Goal: Task Accomplishment & Management: Manage account settings

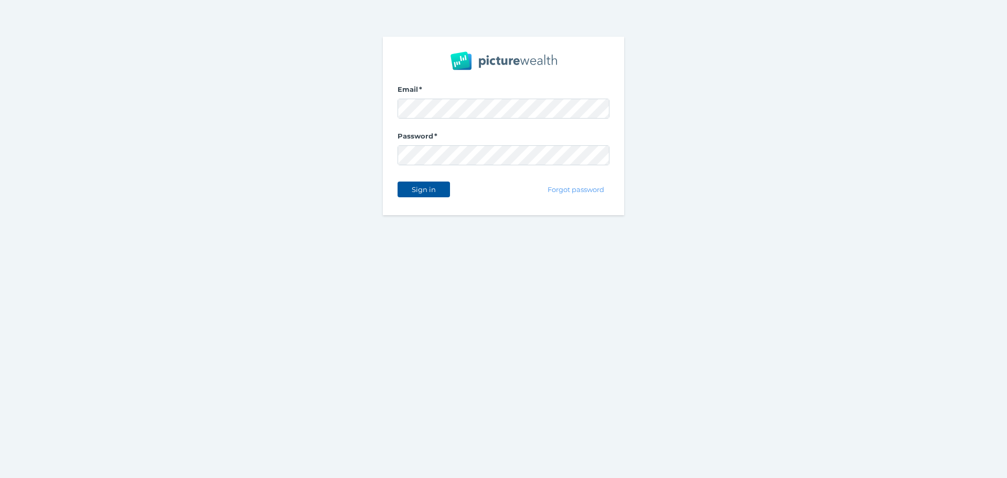
drag, startPoint x: 399, startPoint y: 194, endPoint x: 406, endPoint y: 190, distance: 7.7
click at [399, 194] on button "Sign in" at bounding box center [423, 189] width 52 height 16
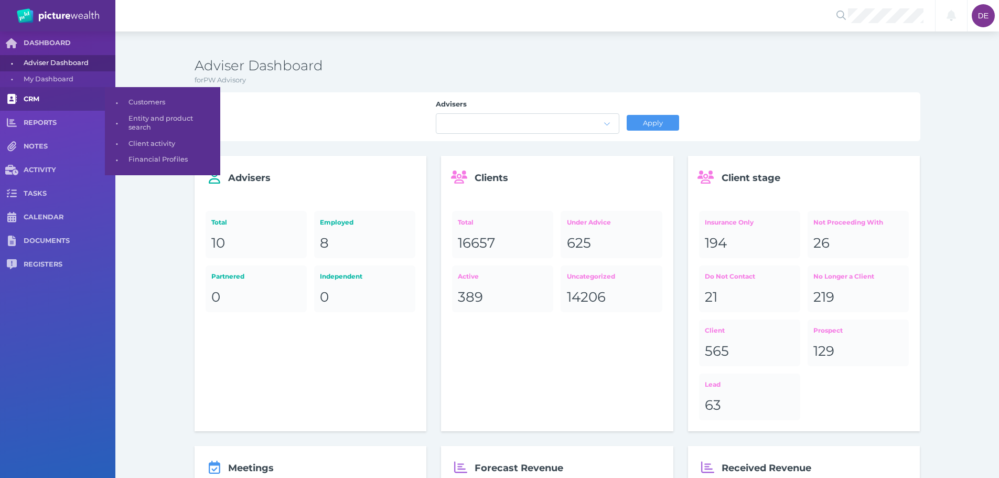
click at [55, 98] on span "CRM" at bounding box center [70, 99] width 92 height 9
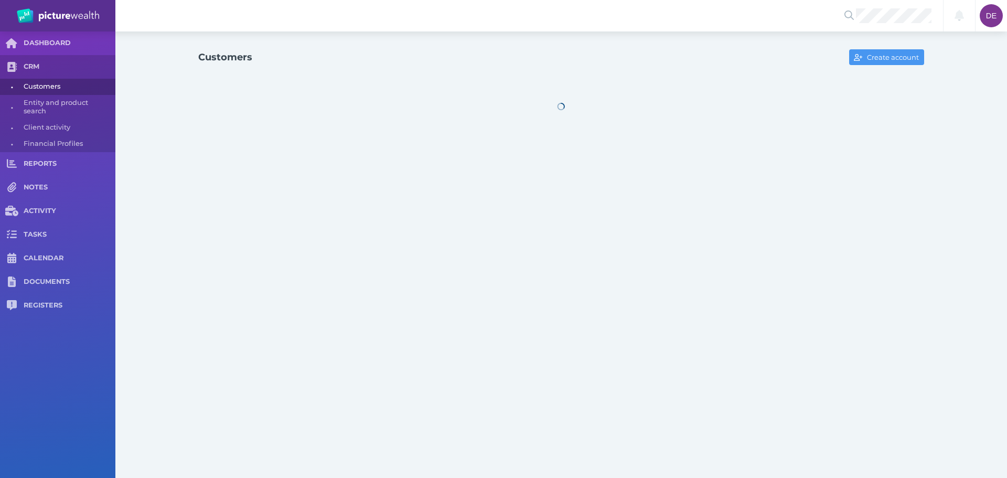
select select "25"
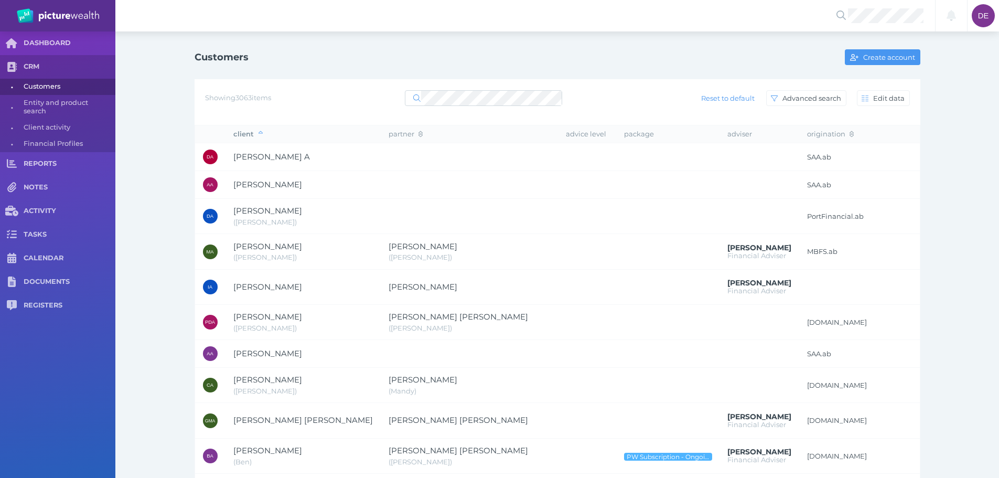
drag, startPoint x: 467, startPoint y: 110, endPoint x: 372, endPoint y: 106, distance: 95.5
click at [372, 106] on div "Showing 3063 items Reset to default Advanced search Edit data" at bounding box center [557, 102] width 726 height 46
click at [455, 87] on div "Showing 3063 items Reset to default Advanced search Edit data" at bounding box center [557, 98] width 705 height 22
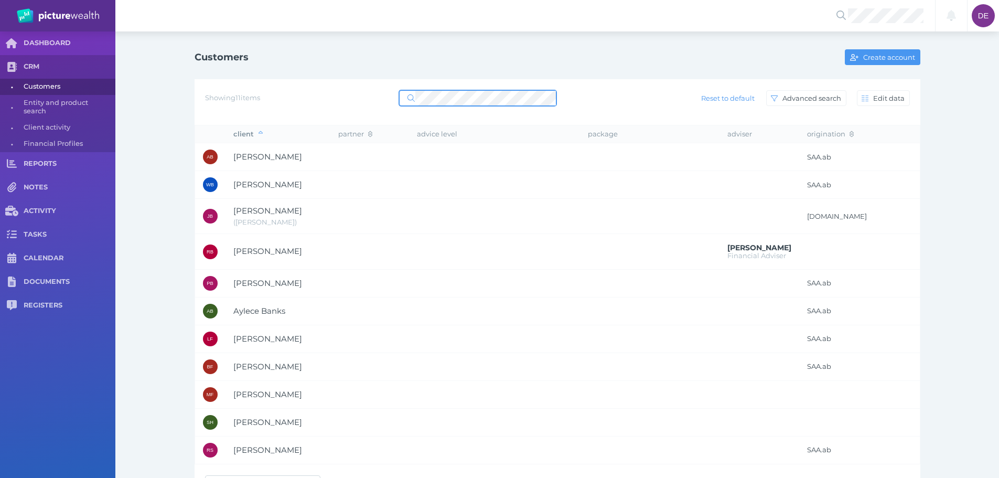
click at [360, 102] on div "Showing 11 items Reset to default Advanced search Edit data" at bounding box center [557, 98] width 705 height 22
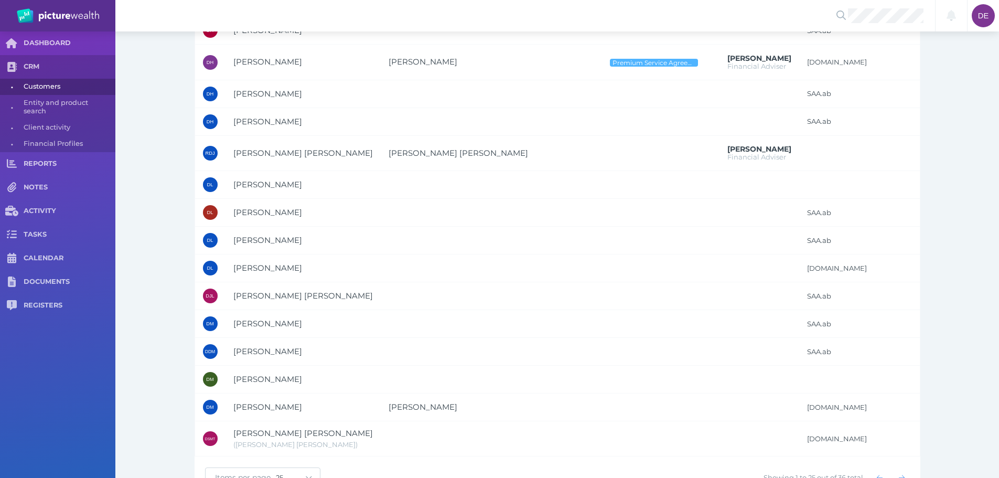
scroll to position [457, 0]
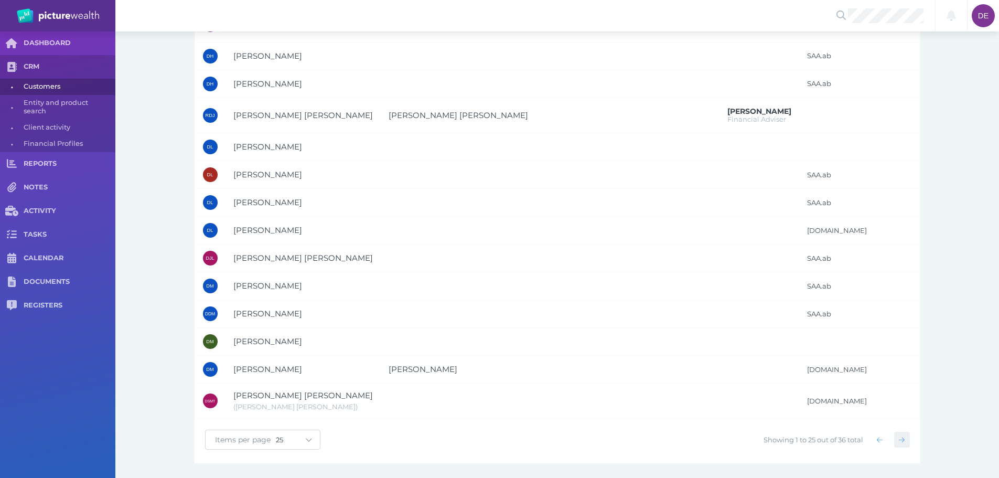
click at [908, 435] on span "button" at bounding box center [901, 439] width 15 height 8
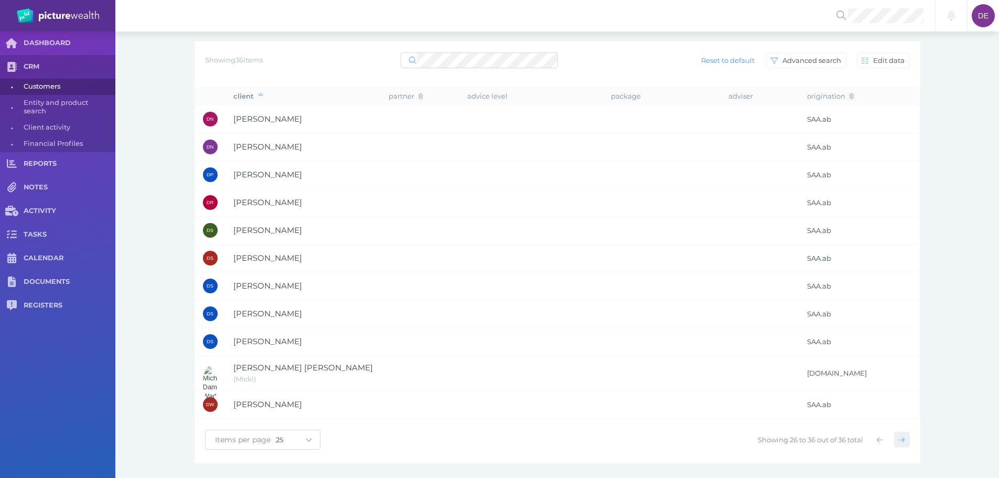
scroll to position [38, 0]
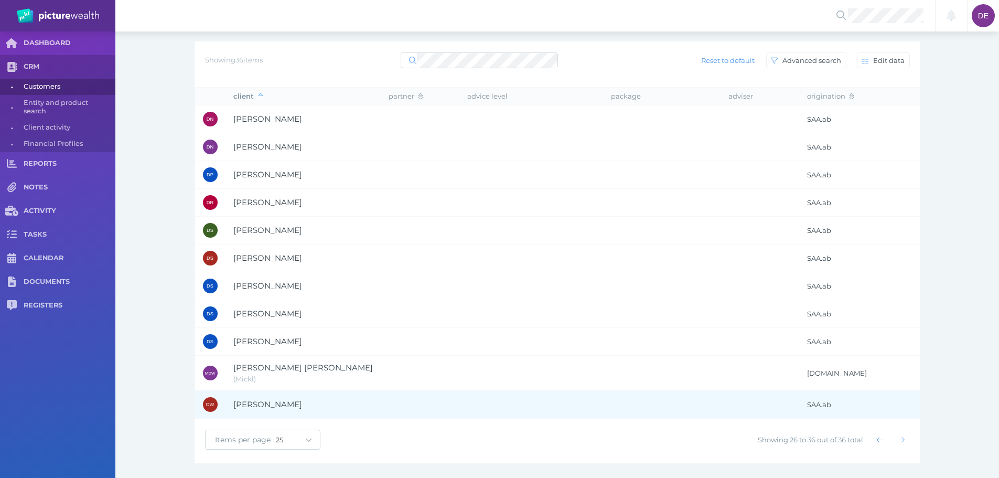
click at [381, 403] on td at bounding box center [420, 405] width 79 height 28
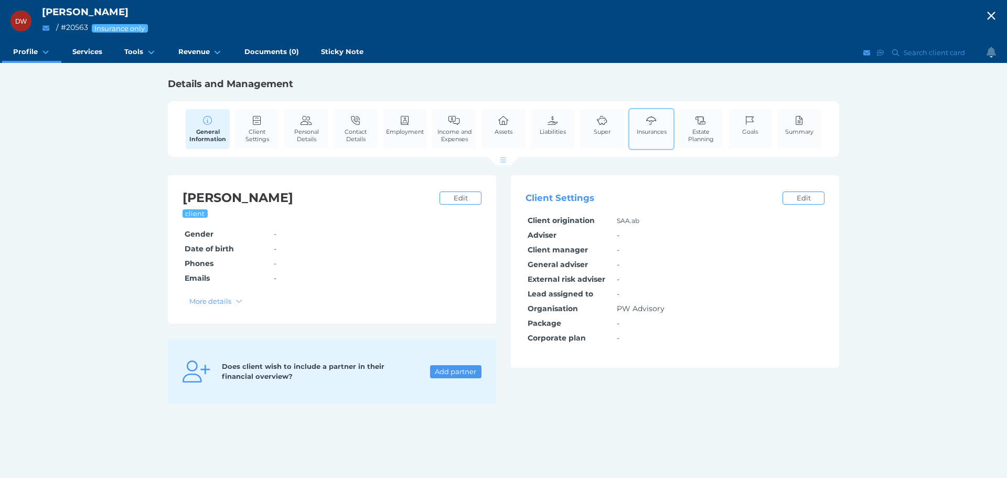
click at [645, 118] on icon at bounding box center [651, 120] width 12 height 9
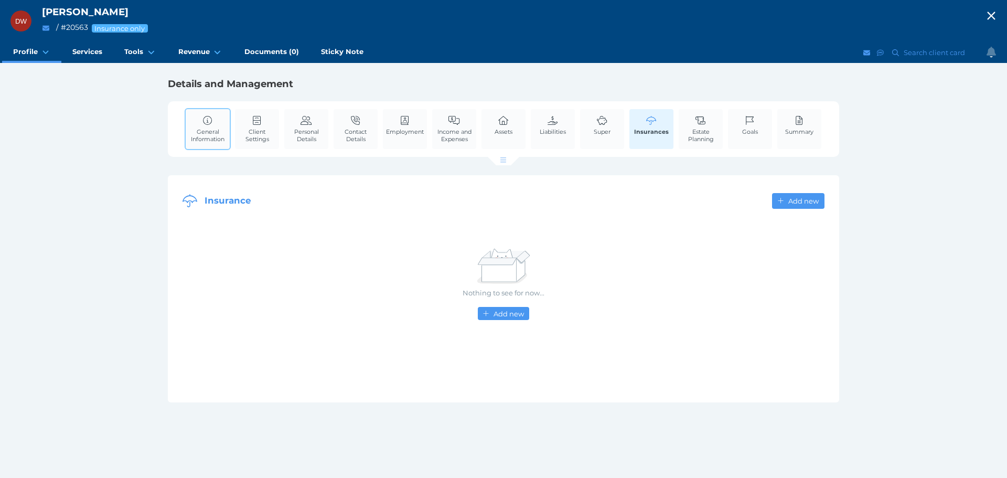
click at [189, 131] on span "General Information" at bounding box center [207, 135] width 39 height 15
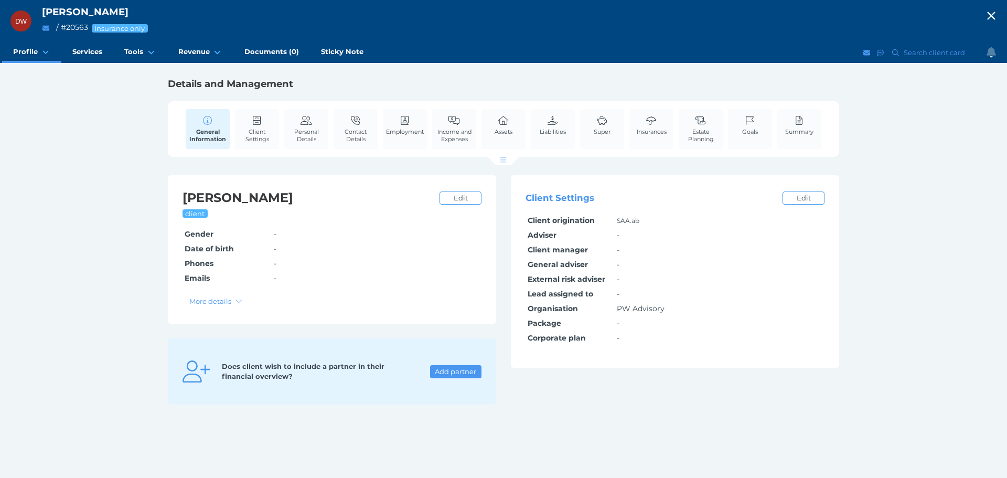
click at [987, 19] on icon "button" at bounding box center [991, 16] width 8 height 8
select select "25"
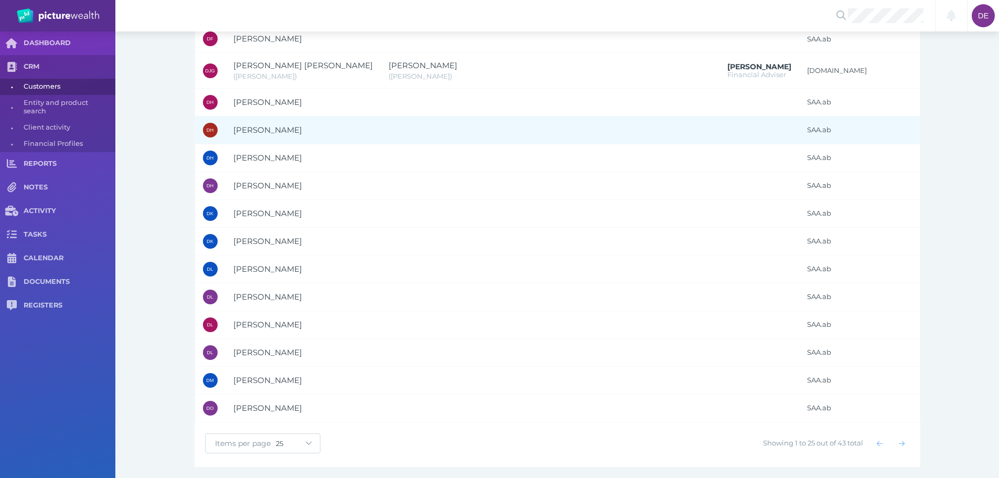
scroll to position [442, 0]
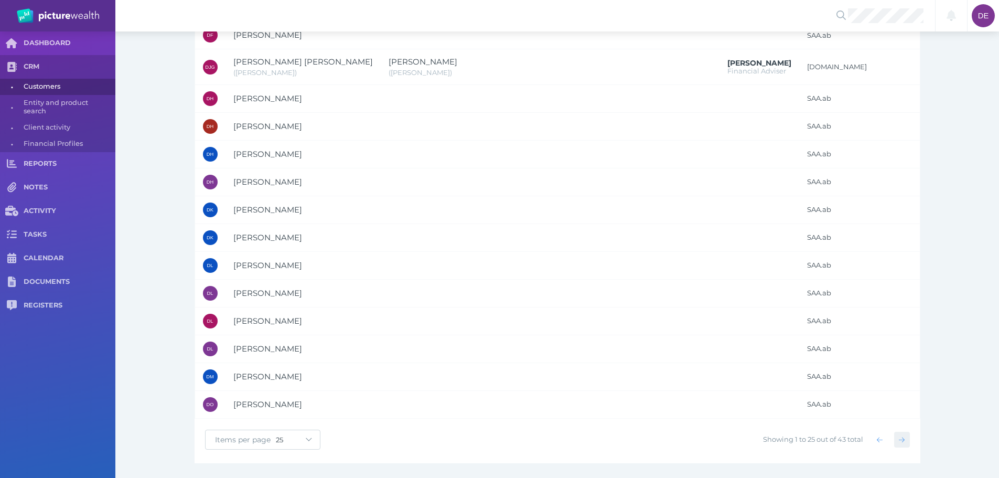
click at [902, 439] on icon "button" at bounding box center [902, 439] width 6 height 5
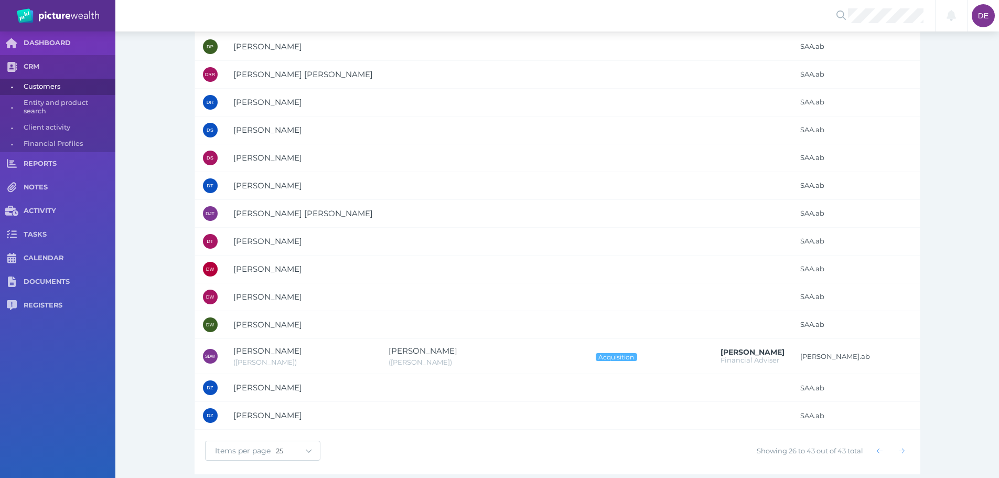
scroll to position [240, 0]
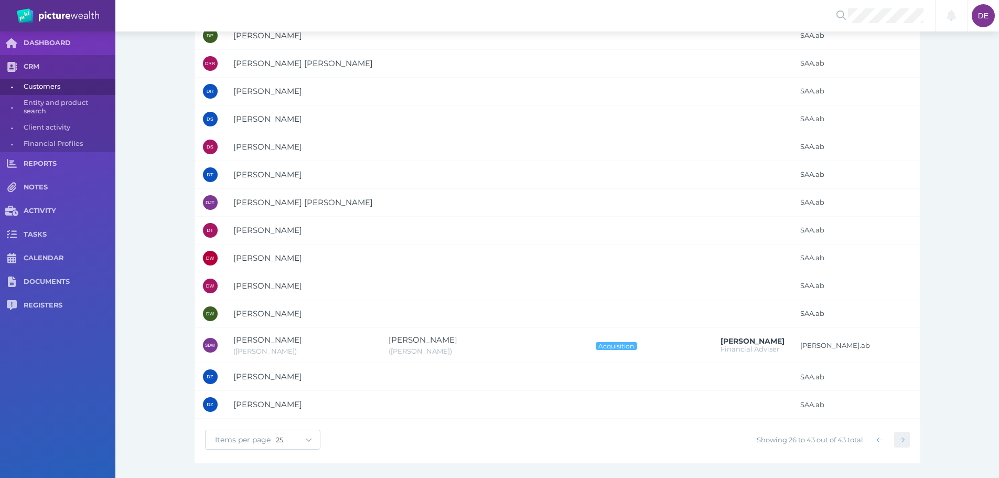
click at [901, 441] on icon "button" at bounding box center [902, 439] width 6 height 7
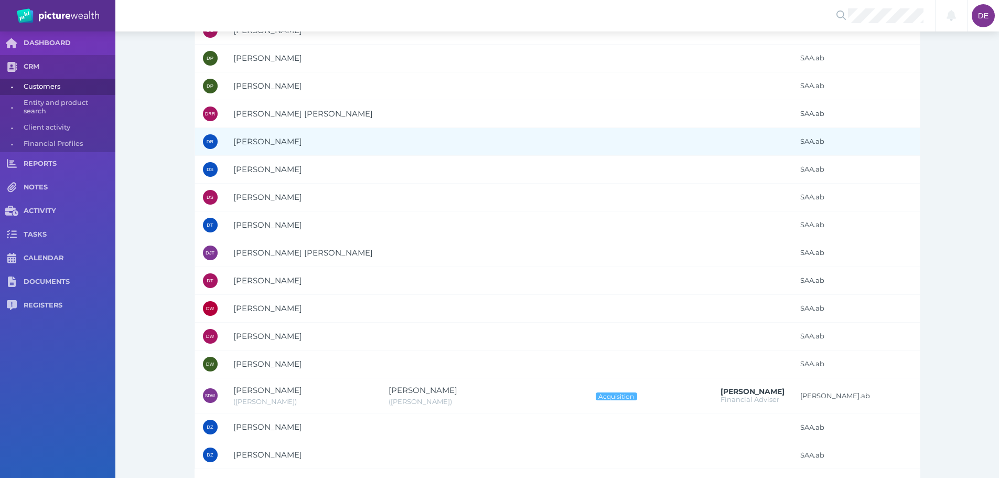
scroll to position [0, 0]
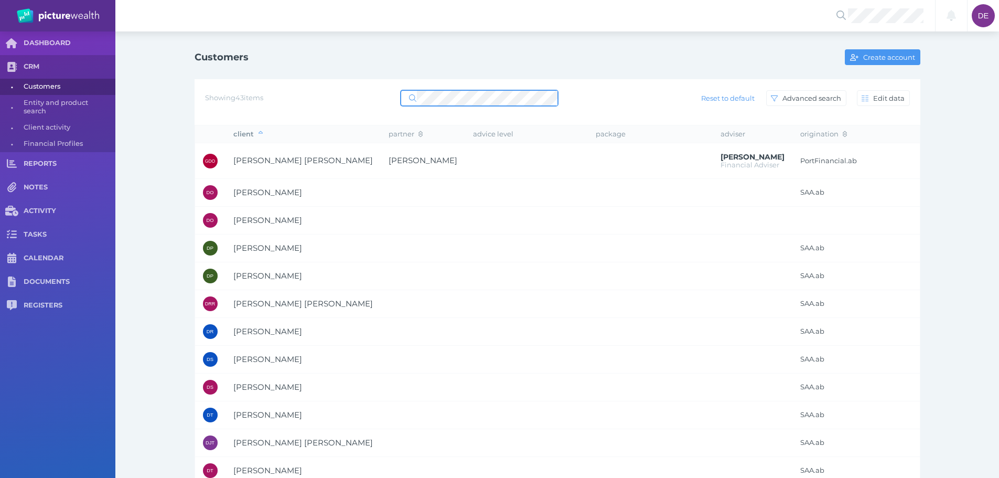
click at [341, 96] on div "Showing 43 items Reset to default Advanced search Edit data" at bounding box center [557, 98] width 705 height 22
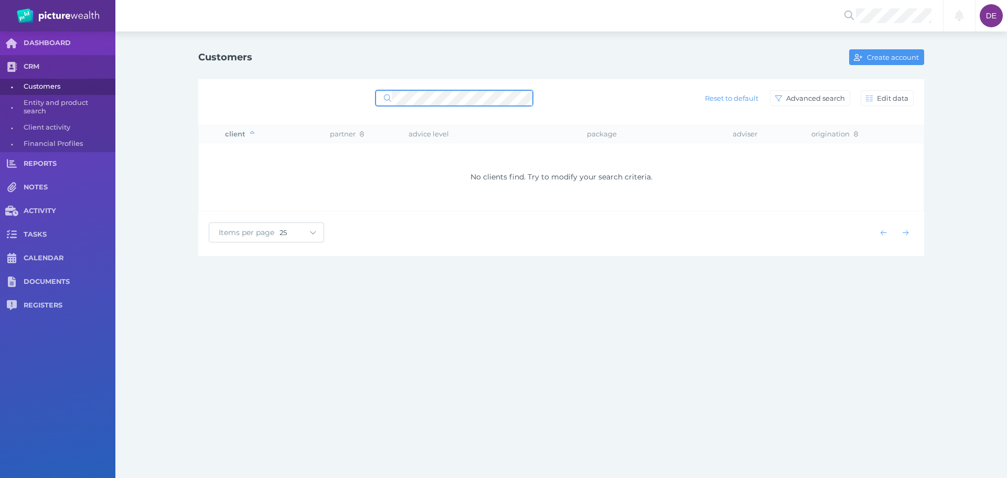
click at [362, 102] on div "Reset to default Advanced search Edit data" at bounding box center [561, 98] width 705 height 22
